Goal: Transaction & Acquisition: Purchase product/service

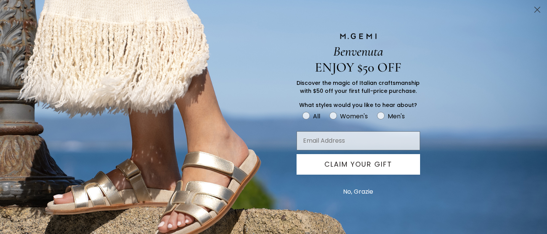
click at [536, 8] on circle "Close dialog" at bounding box center [537, 9] width 13 height 13
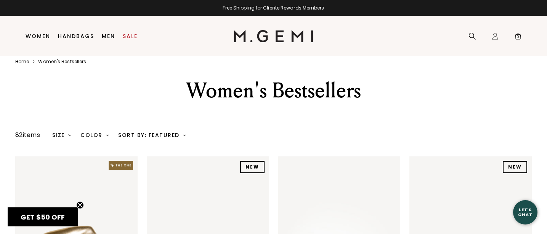
click at [82, 204] on circle "Close teaser" at bounding box center [80, 205] width 7 height 7
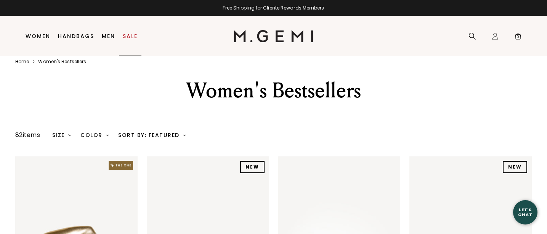
click at [129, 35] on link "Sale" at bounding box center [130, 36] width 15 height 6
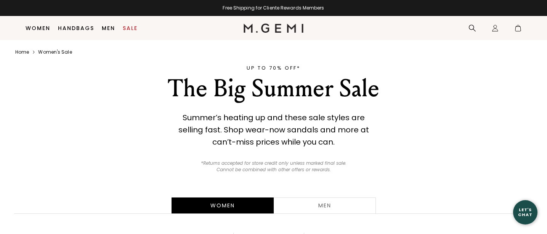
scroll to position [117, 0]
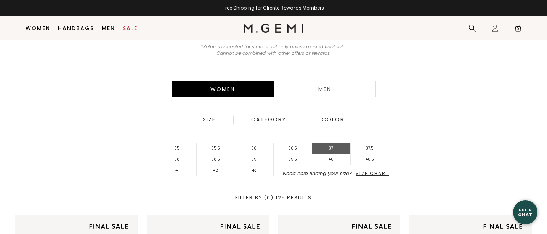
click at [332, 151] on li "37" at bounding box center [331, 148] width 39 height 11
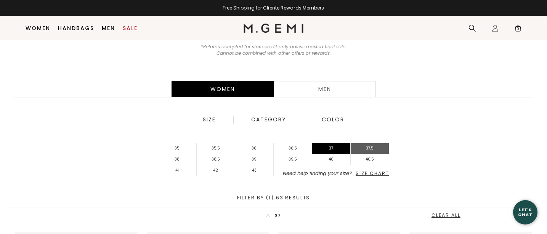
click at [368, 149] on li "37.5" at bounding box center [370, 148] width 39 height 11
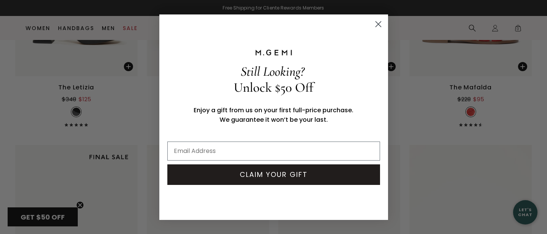
scroll to position [3274, 0]
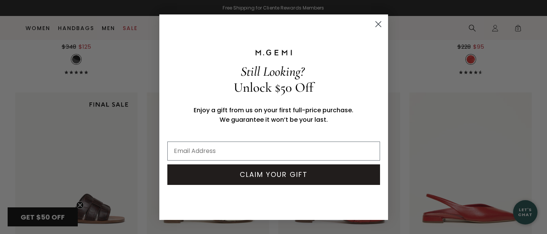
click at [379, 23] on circle "Close dialog" at bounding box center [378, 24] width 13 height 13
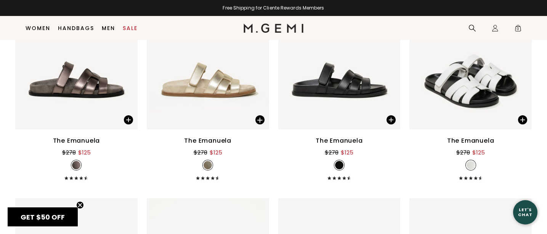
scroll to position [3865, 0]
click at [329, 74] on img at bounding box center [339, 47] width 122 height 163
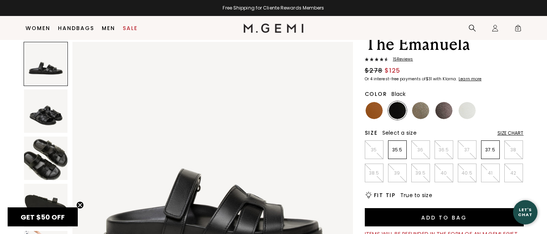
click at [45, 118] on img at bounding box center [45, 111] width 43 height 43
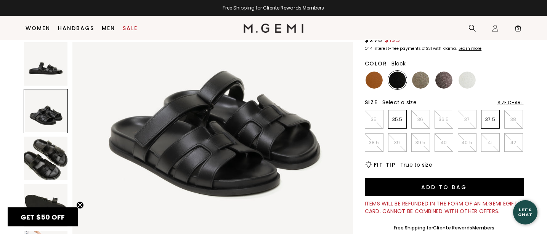
scroll to position [365, 0]
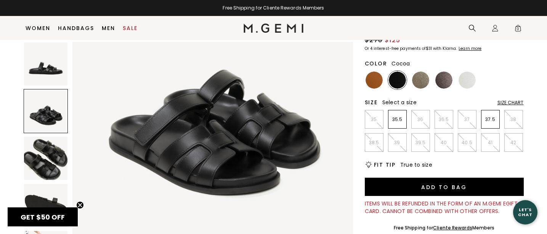
click at [442, 78] on img at bounding box center [443, 80] width 17 height 17
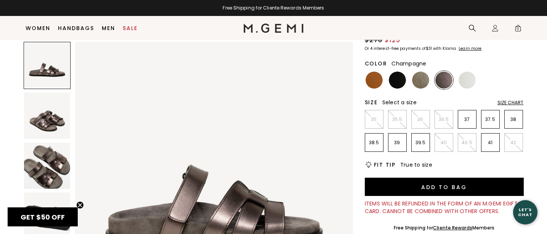
click at [423, 80] on img at bounding box center [420, 80] width 17 height 17
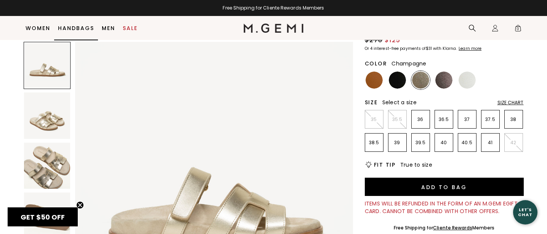
click at [73, 28] on link "Handbags" at bounding box center [76, 28] width 36 height 6
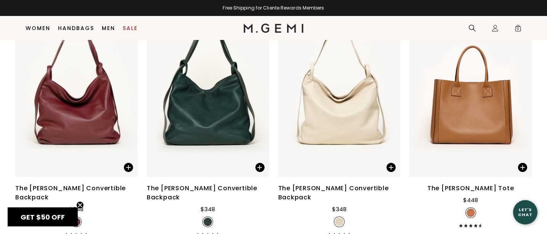
scroll to position [1781, 0]
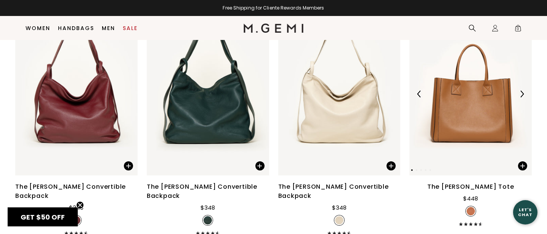
click at [522, 91] on img at bounding box center [522, 94] width 7 height 7
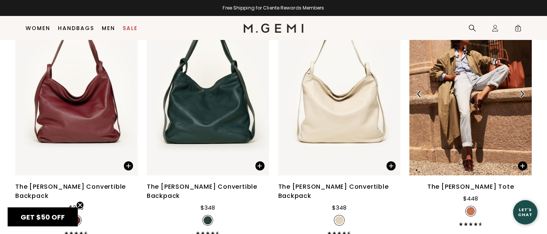
click at [522, 91] on img at bounding box center [522, 94] width 7 height 7
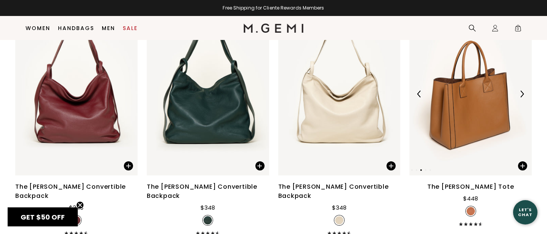
click at [522, 91] on img at bounding box center [522, 94] width 7 height 7
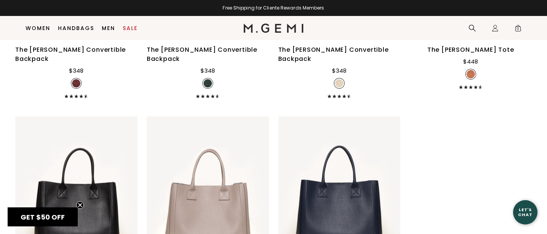
scroll to position [1863, 0]
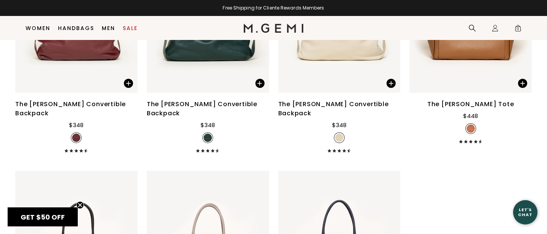
click at [472, 125] on img at bounding box center [471, 129] width 8 height 8
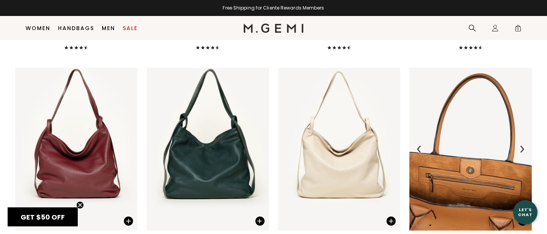
scroll to position [1721, 0]
